Goal: Navigation & Orientation: Find specific page/section

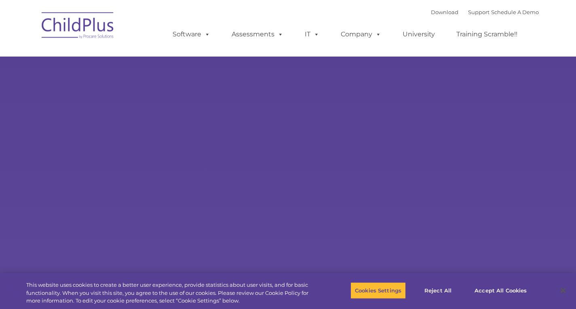
select select "MEDIUM"
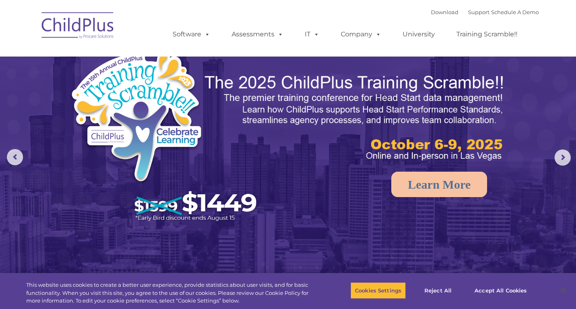
click at [106, 30] on img at bounding box center [78, 26] width 81 height 40
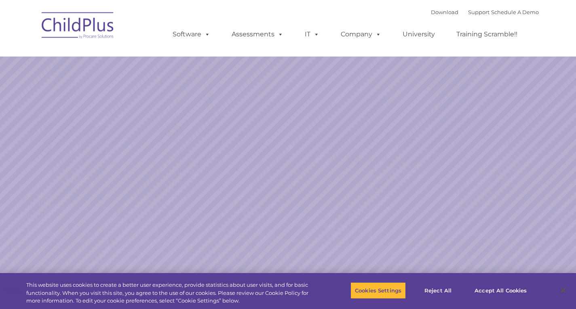
select select "MEDIUM"
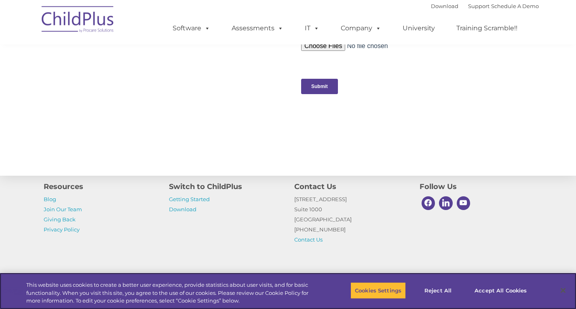
scroll to position [833, 0]
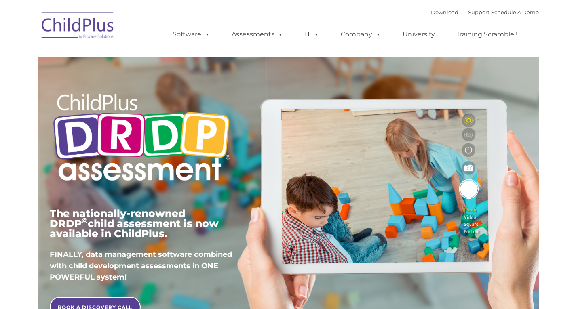
type input ""
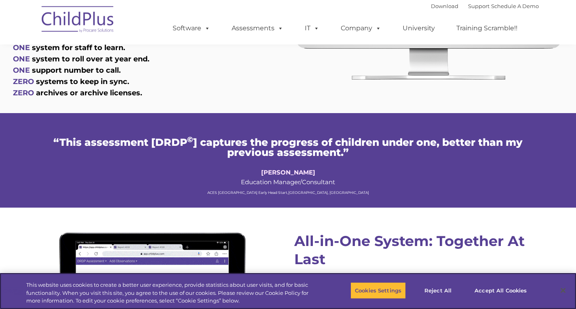
scroll to position [516, 0]
